Goal: Task Accomplishment & Management: Complete application form

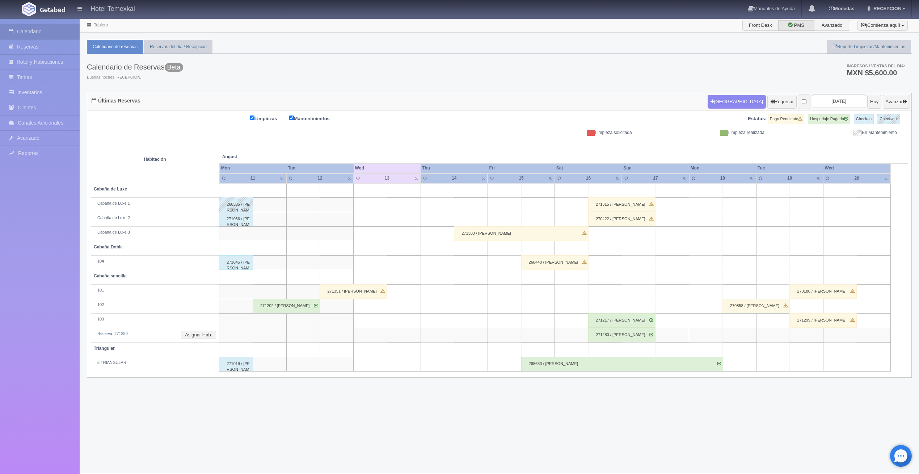
click at [391, 202] on td at bounding box center [404, 205] width 34 height 14
click at [405, 224] on button "Nueva Reserva" at bounding box center [405, 225] width 63 height 12
type input "[DATE]"
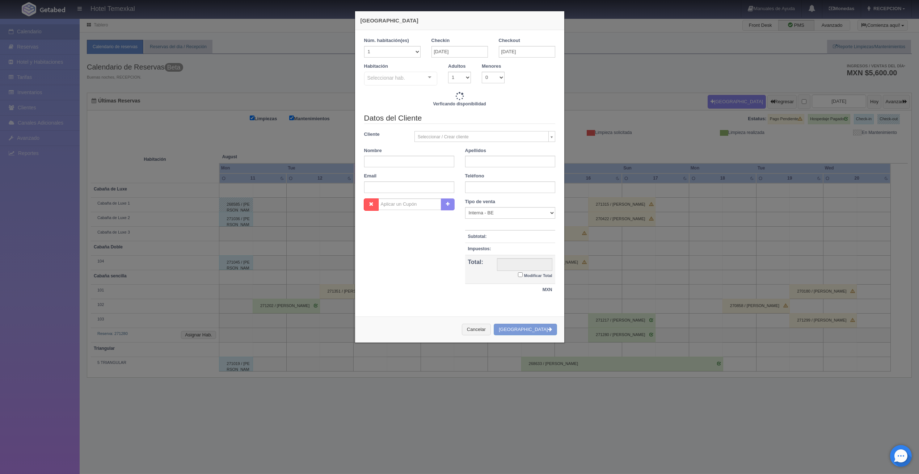
checkbox input "false"
type input "4800.00"
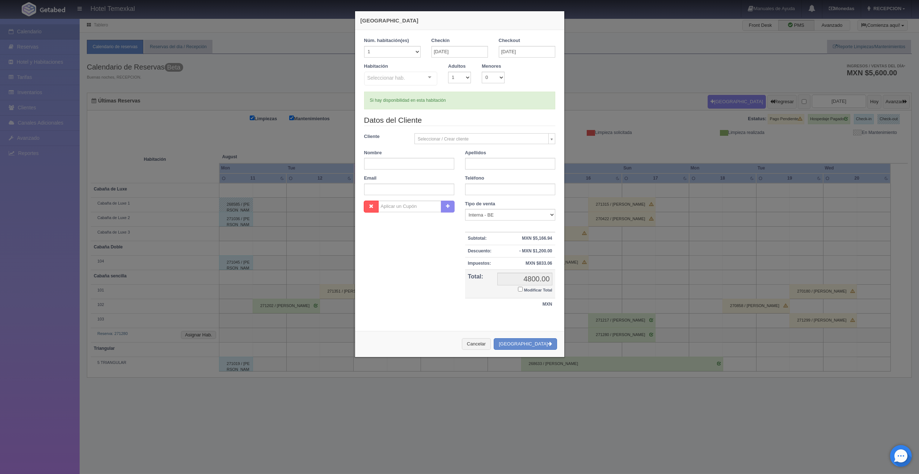
checkbox input "false"
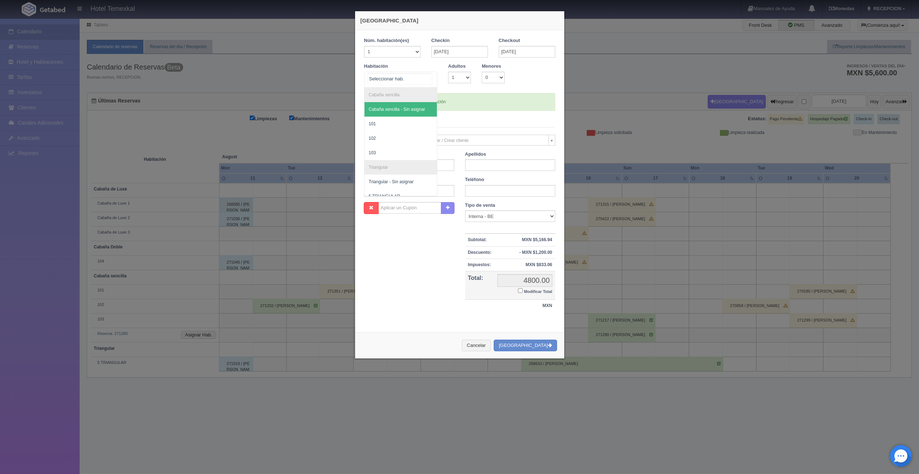
click at [425, 80] on div "Cabaña sencilla Cabaña sencilla - Sin asignar 101 102 103 Triangular Triangular…" at bounding box center [400, 80] width 73 height 16
click at [383, 124] on span "101" at bounding box center [400, 124] width 73 height 14
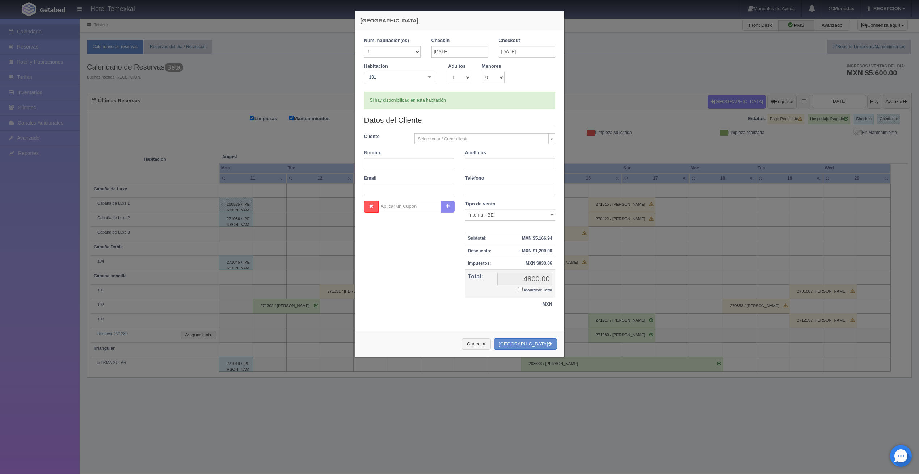
checkbox input "false"
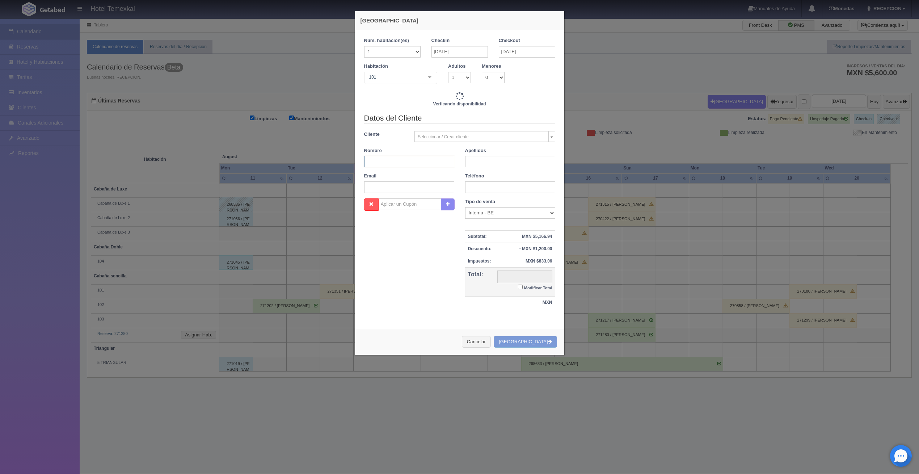
click at [413, 163] on input "text" at bounding box center [409, 162] width 90 height 12
type input "3000.00"
checkbox input "false"
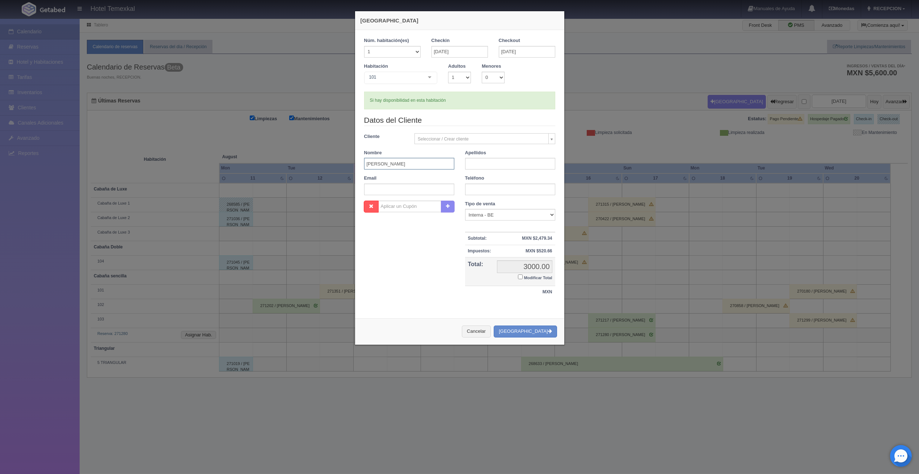
type input "[PERSON_NAME]"
click at [509, 168] on input "text" at bounding box center [510, 164] width 90 height 12
type input "[PERSON_NAME]"
click at [417, 258] on div "Nombre Cupón : Descuentos : Tipo de venta Correo Electronico Interna - BE Llama…" at bounding box center [460, 252] width 202 height 105
click at [518, 275] on input "Modificar Total" at bounding box center [520, 276] width 5 height 5
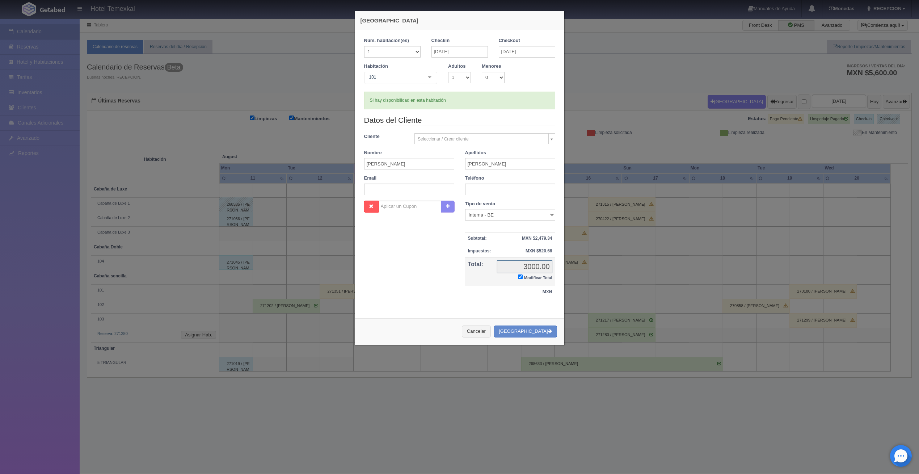
checkbox input "true"
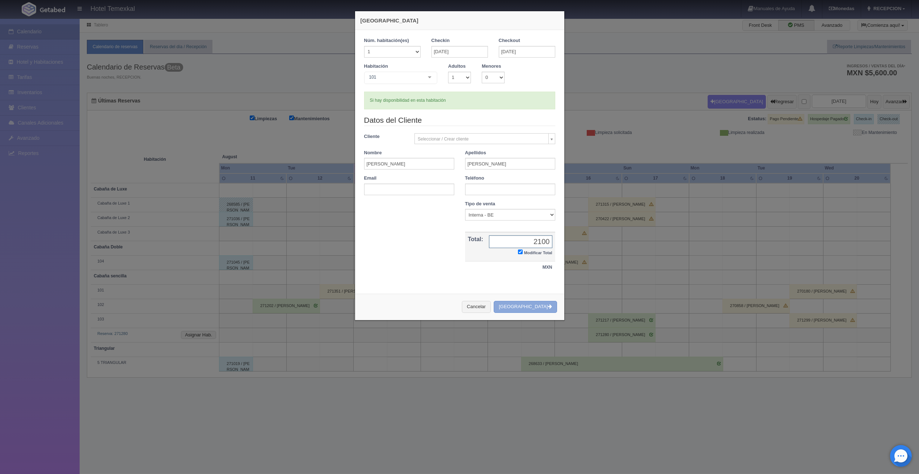
type input "2100"
click at [542, 309] on button "Crear Reserva" at bounding box center [525, 307] width 63 height 12
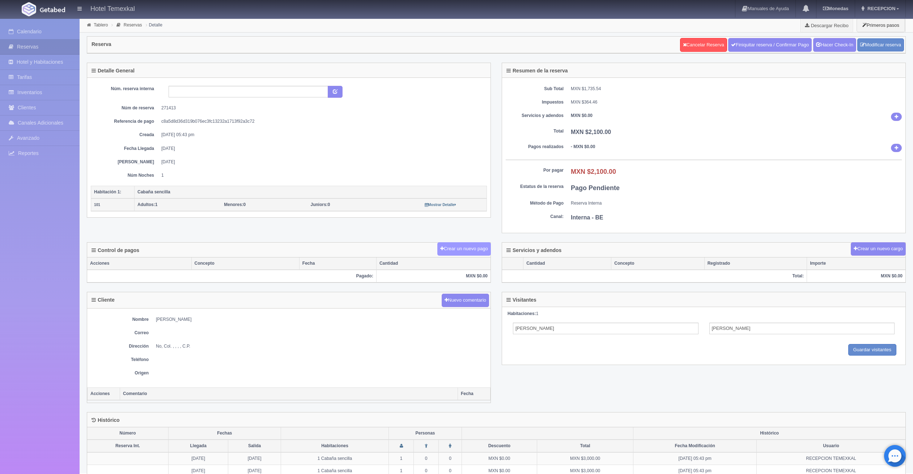
click at [456, 247] on button "Crear un nuevo pago" at bounding box center [464, 248] width 54 height 13
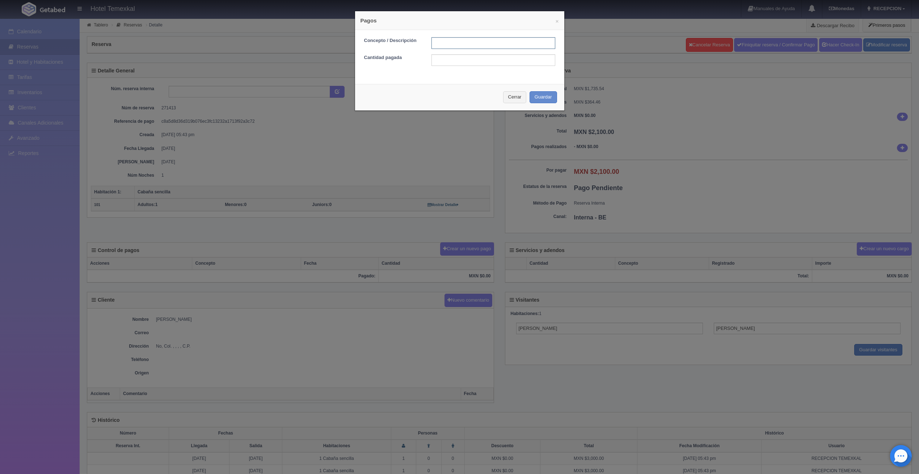
click at [431, 44] on input "text" at bounding box center [493, 43] width 124 height 12
type input "PRIMERO PAGO"
click at [451, 56] on input "text" at bounding box center [493, 60] width 124 height 12
type input "1050"
click at [533, 95] on button "Guardar" at bounding box center [543, 97] width 28 height 12
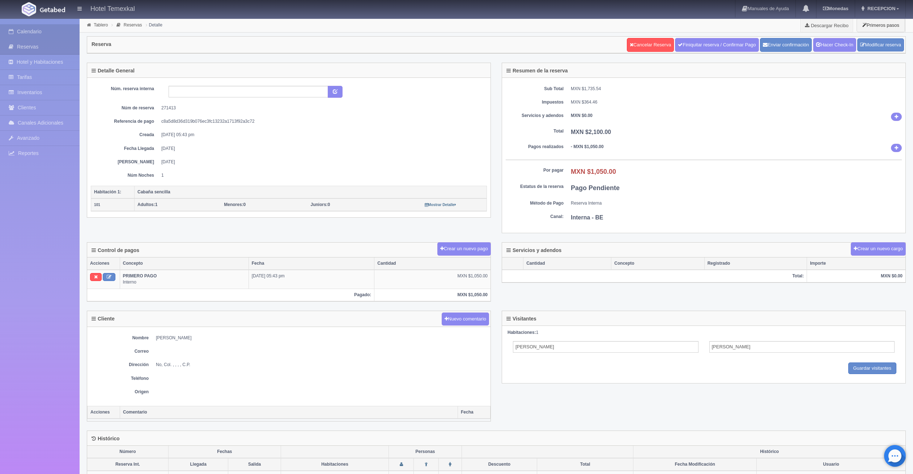
click at [40, 34] on link "Calendario" at bounding box center [40, 31] width 80 height 15
